Goal: Task Accomplishment & Management: Use online tool/utility

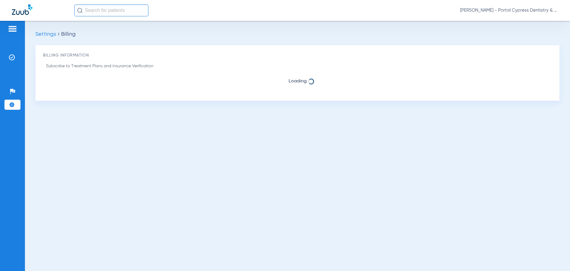
click at [27, 11] on img at bounding box center [22, 9] width 20 height 10
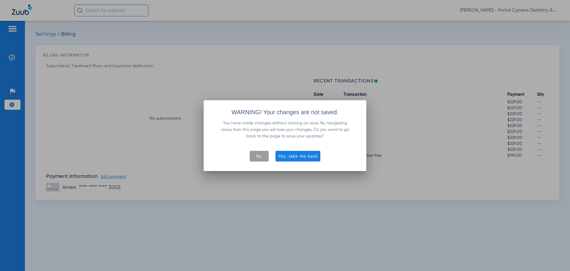
click at [256, 157] on span "button" at bounding box center [259, 156] width 19 height 14
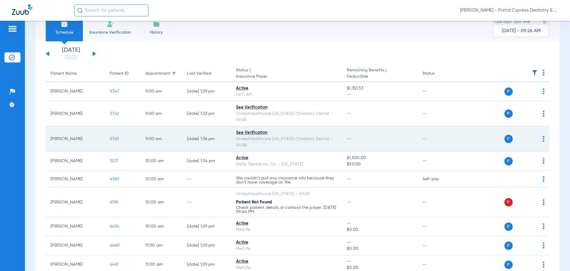
scroll to position [30, 0]
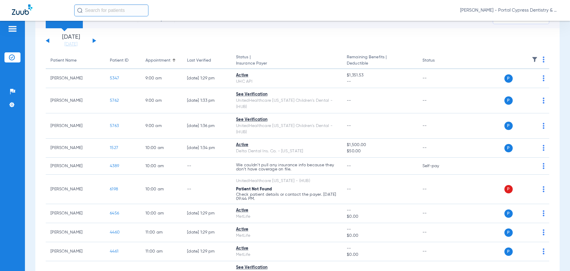
click at [93, 42] on button at bounding box center [95, 40] width 4 height 4
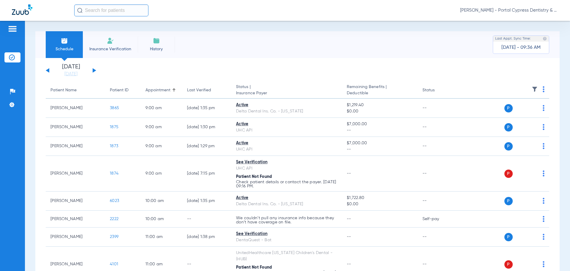
click at [538, 91] on th at bounding box center [504, 90] width 92 height 17
click at [541, 91] on th at bounding box center [504, 90] width 92 height 17
click at [543, 91] on img at bounding box center [544, 89] width 2 height 6
click at [517, 115] on button "Verify All" at bounding box center [516, 113] width 47 height 12
